Goal: Register for event/course

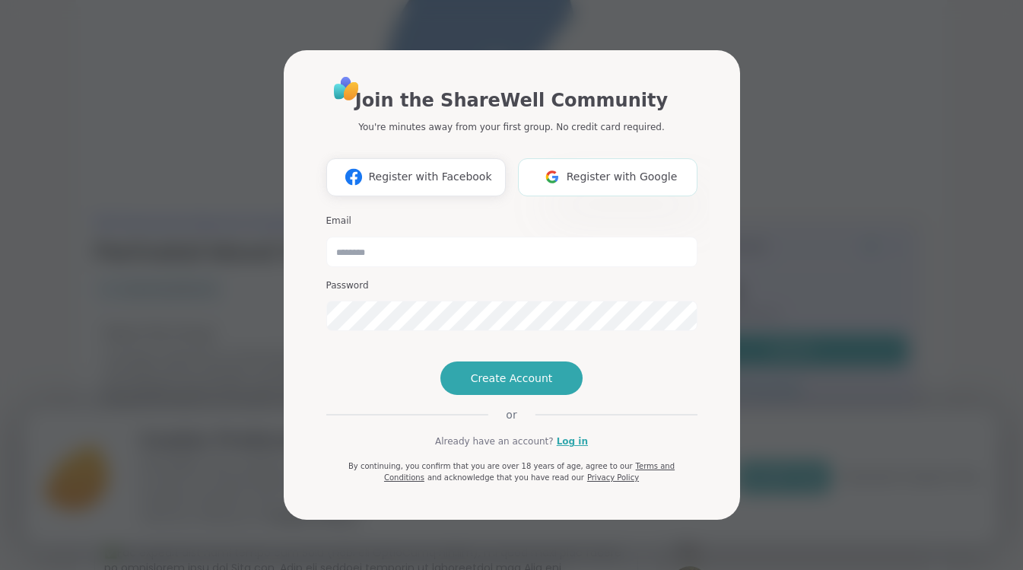
click at [558, 163] on img at bounding box center [552, 177] width 29 height 28
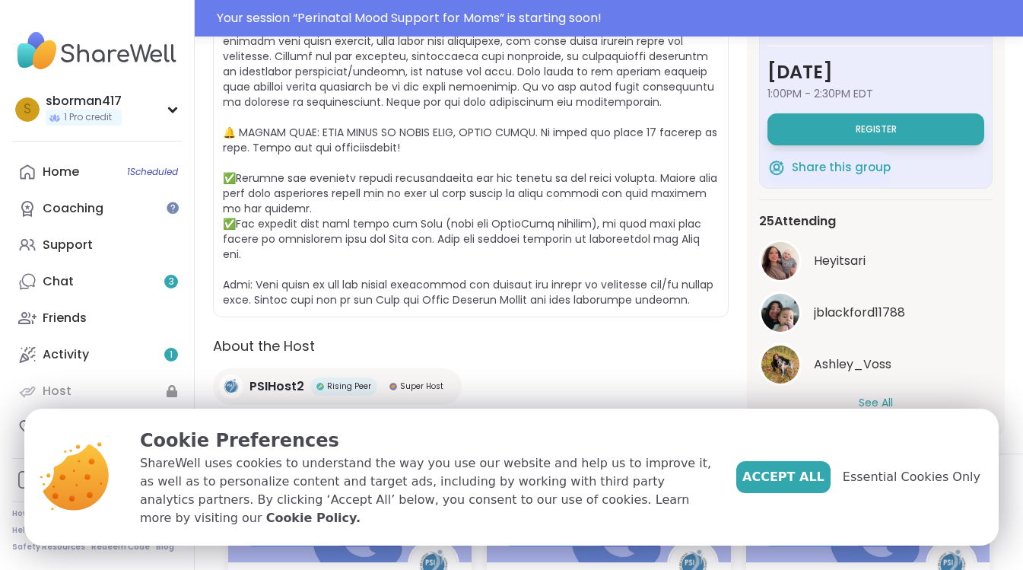
scroll to position [344, 0]
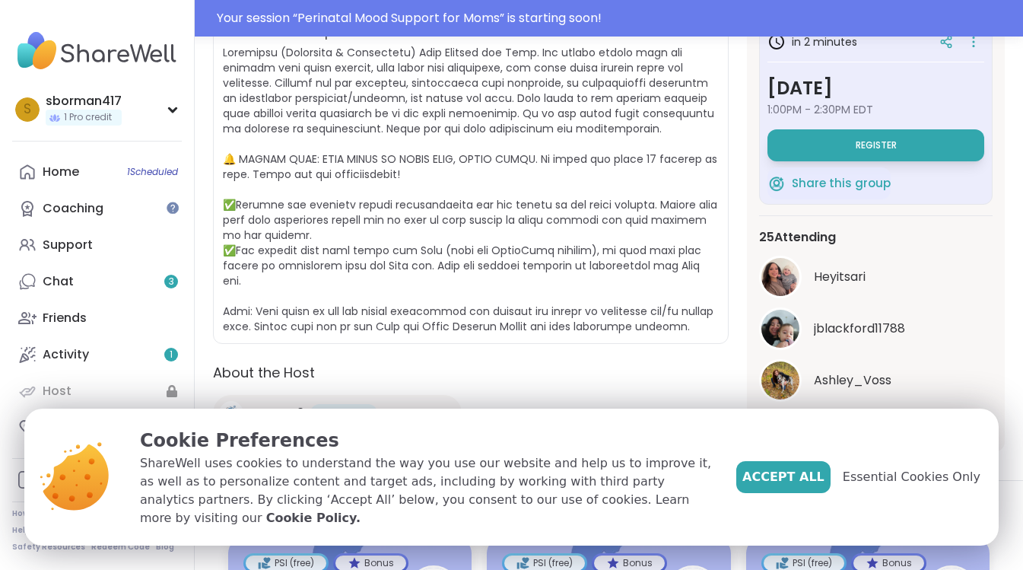
click at [852, 162] on div "in 2 minutes Thursday, Sep 11 1:00PM - 2:30PM EDT Register Share this group" at bounding box center [875, 112] width 233 height 185
click at [851, 154] on button "Register" at bounding box center [875, 145] width 217 height 32
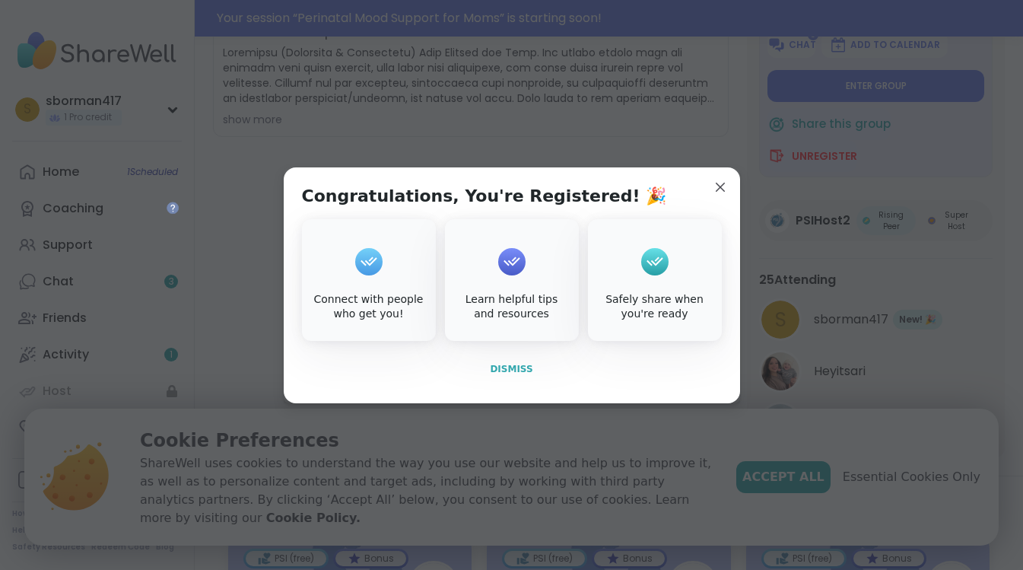
click at [519, 367] on span "Dismiss" at bounding box center [511, 368] width 43 height 11
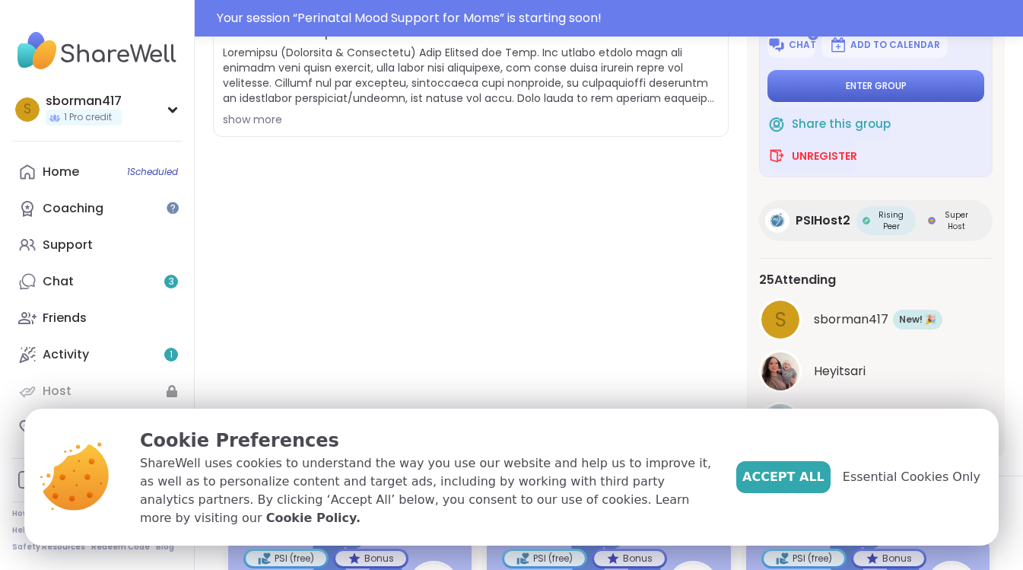
click at [843, 81] on button "Enter group" at bounding box center [875, 86] width 217 height 32
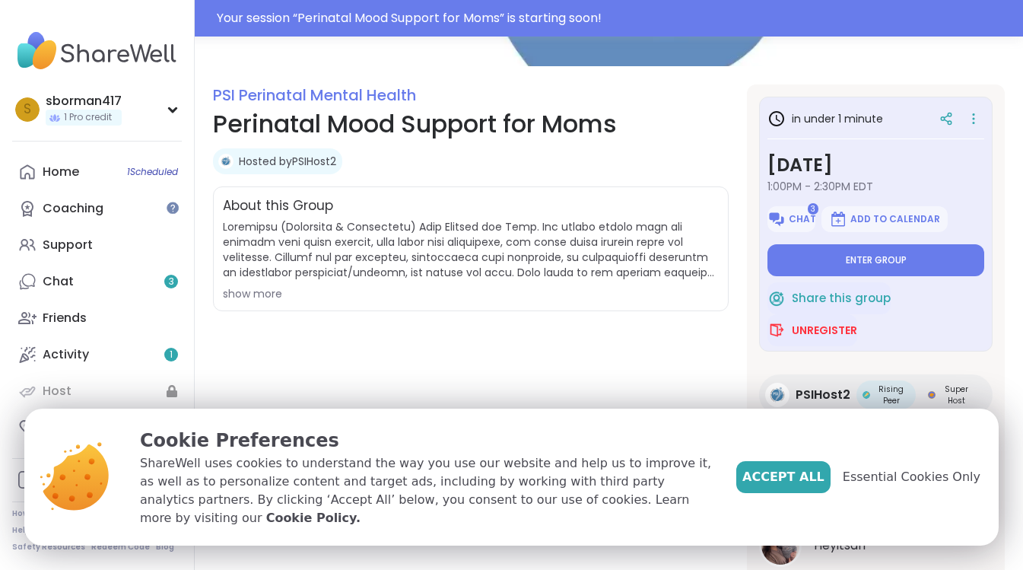
scroll to position [0, 0]
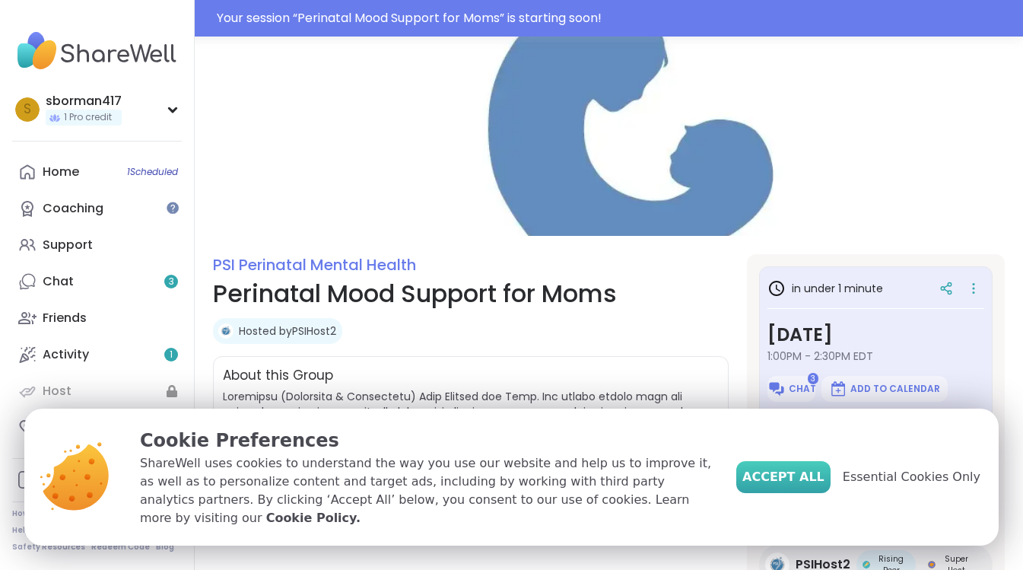
click at [773, 493] on button "Accept All" at bounding box center [783, 477] width 94 height 32
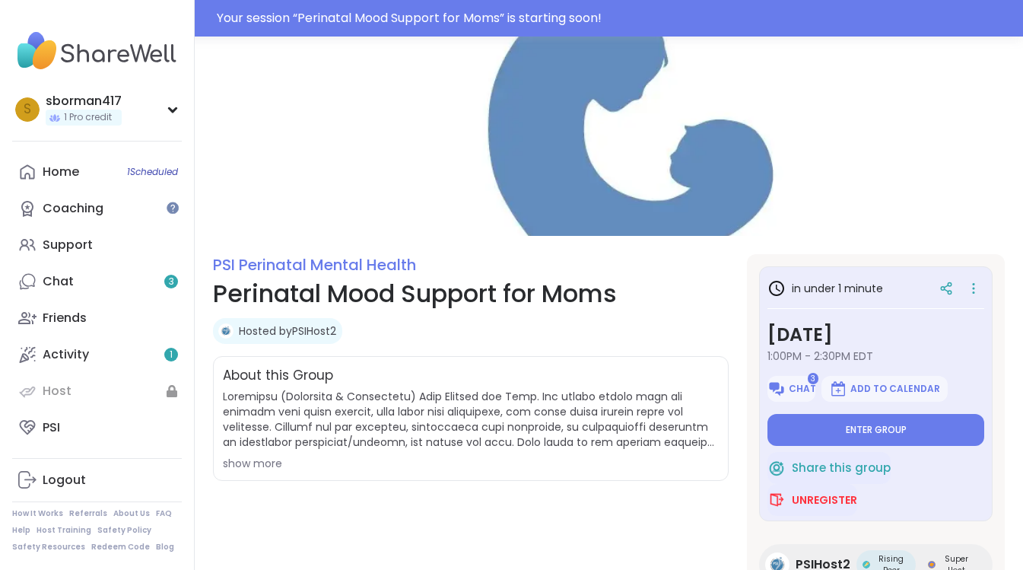
click at [78, 62] on img at bounding box center [97, 50] width 170 height 53
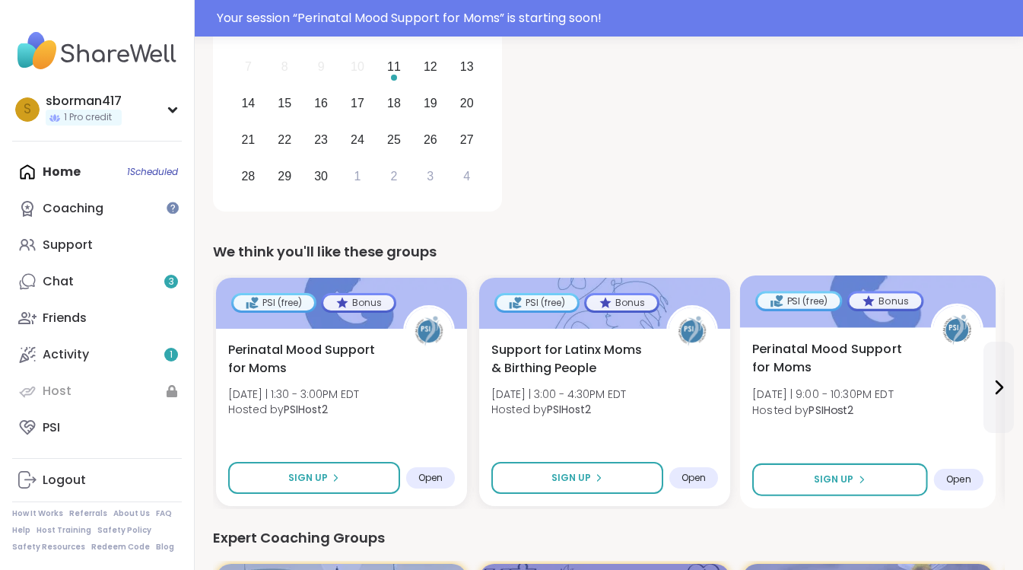
scroll to position [323, 0]
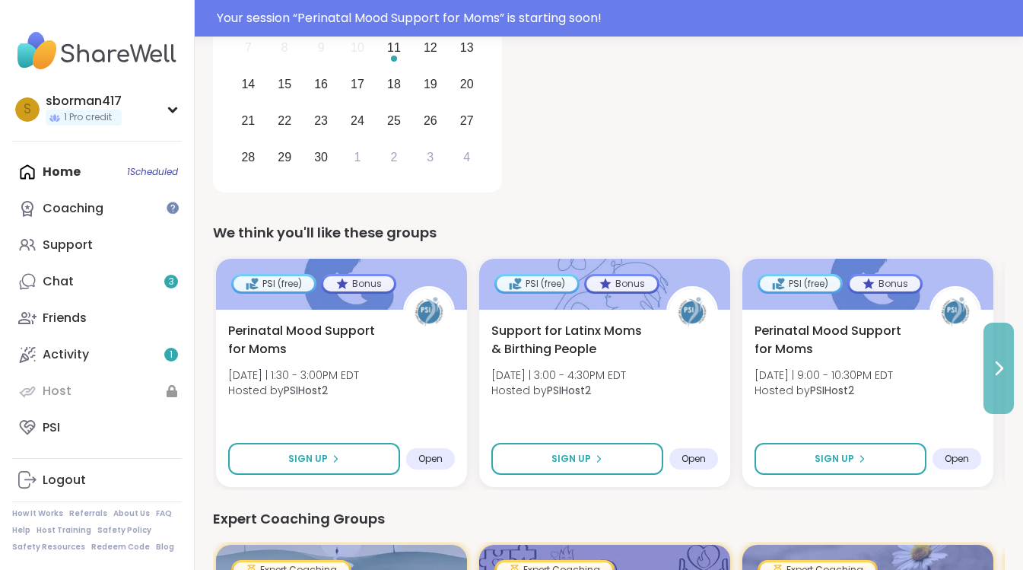
click at [1005, 389] on button at bounding box center [998, 367] width 30 height 91
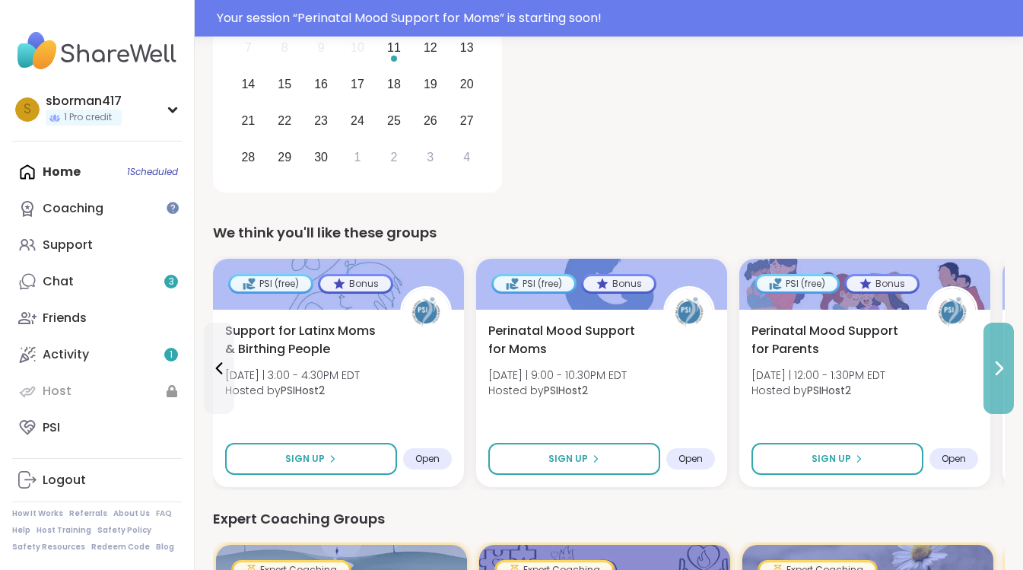
click at [1005, 389] on button at bounding box center [998, 367] width 30 height 91
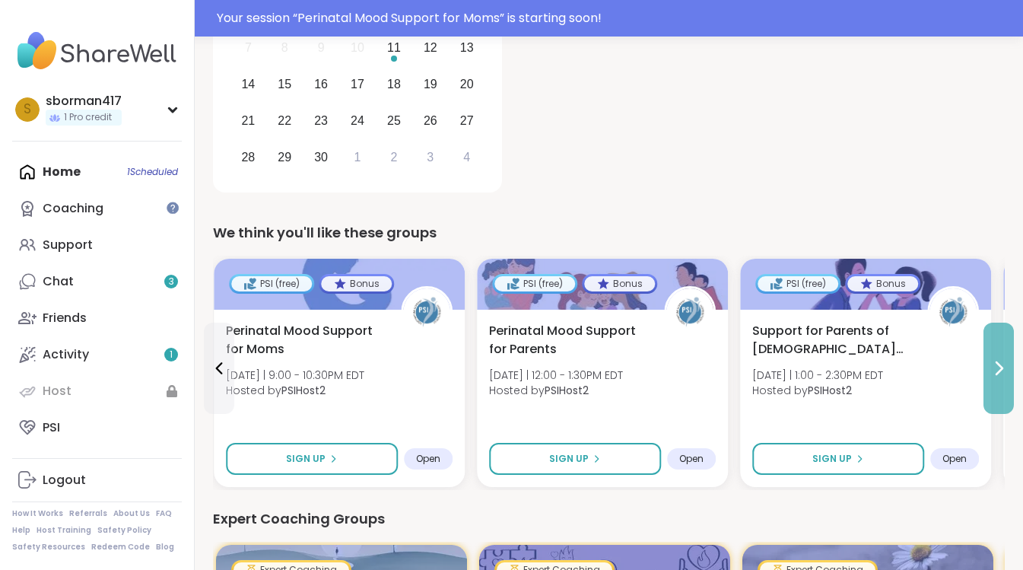
click at [1005, 389] on button at bounding box center [998, 367] width 30 height 91
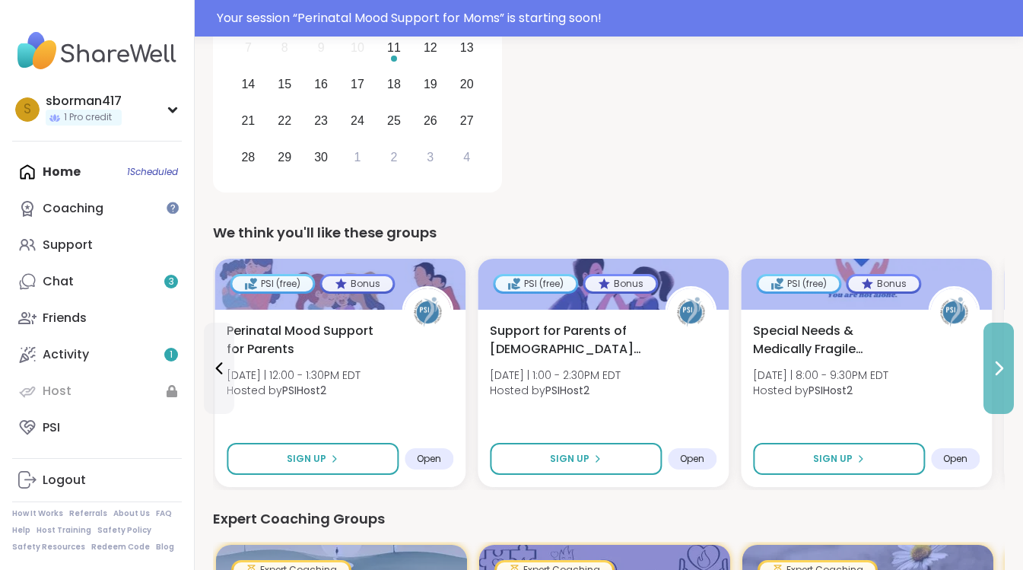
click at [1005, 389] on button at bounding box center [998, 367] width 30 height 91
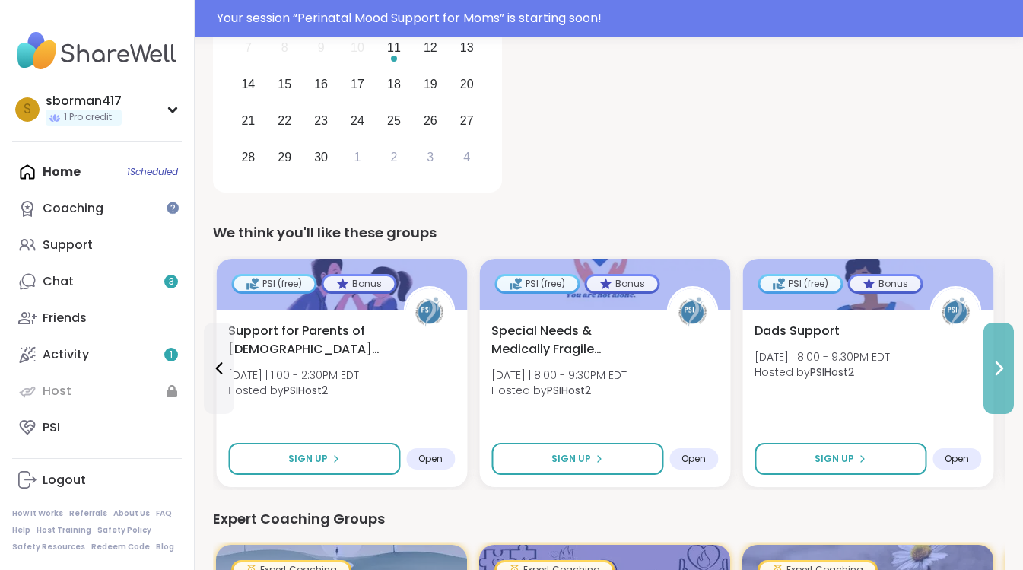
click at [1005, 389] on button at bounding box center [998, 367] width 30 height 91
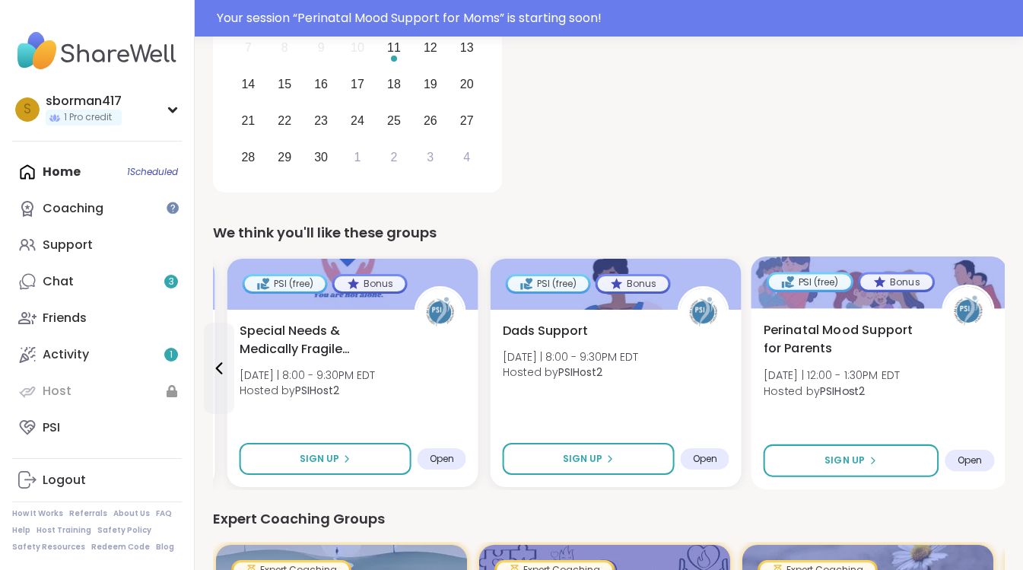
click at [889, 347] on span "Perinatal Mood Support for Parents" at bounding box center [843, 339] width 161 height 37
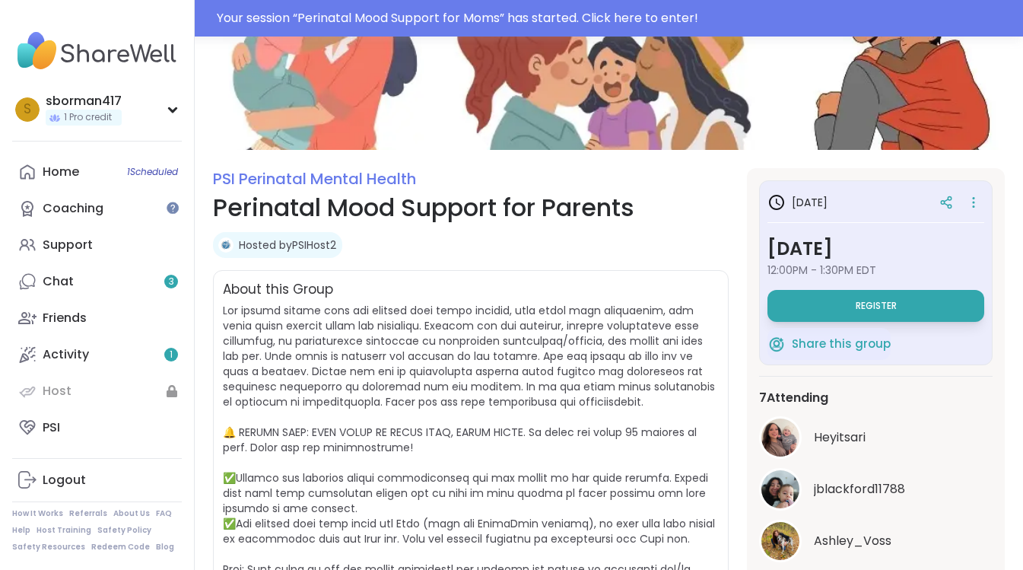
scroll to position [117, 0]
